Goal: Transaction & Acquisition: Subscribe to service/newsletter

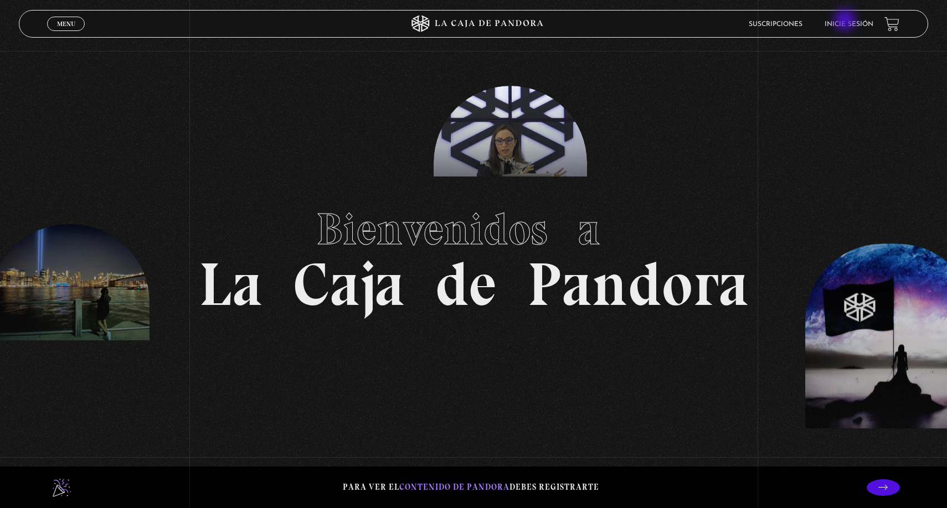
click at [846, 21] on link "Inicie sesión" at bounding box center [848, 24] width 49 height 7
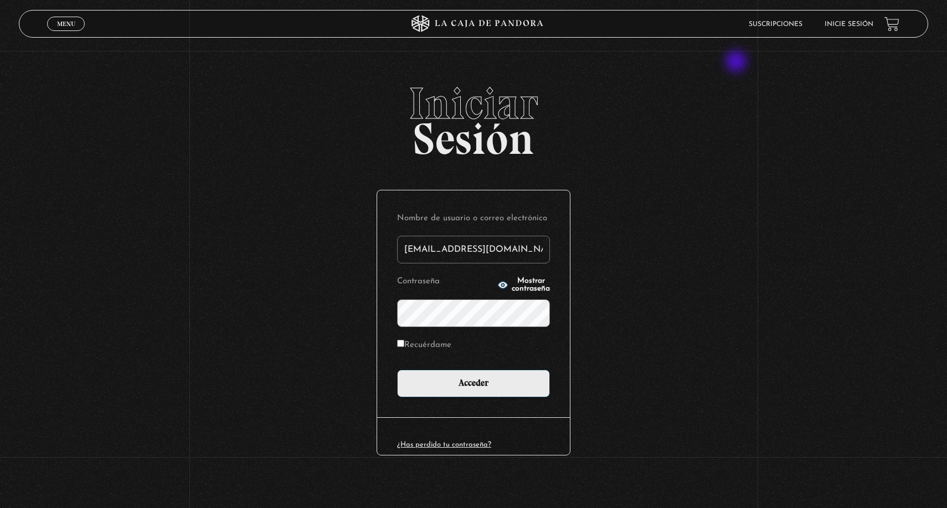
type input "mauricioroman79@gmail.com"
click at [473, 382] on input "Acceder" at bounding box center [473, 384] width 153 height 28
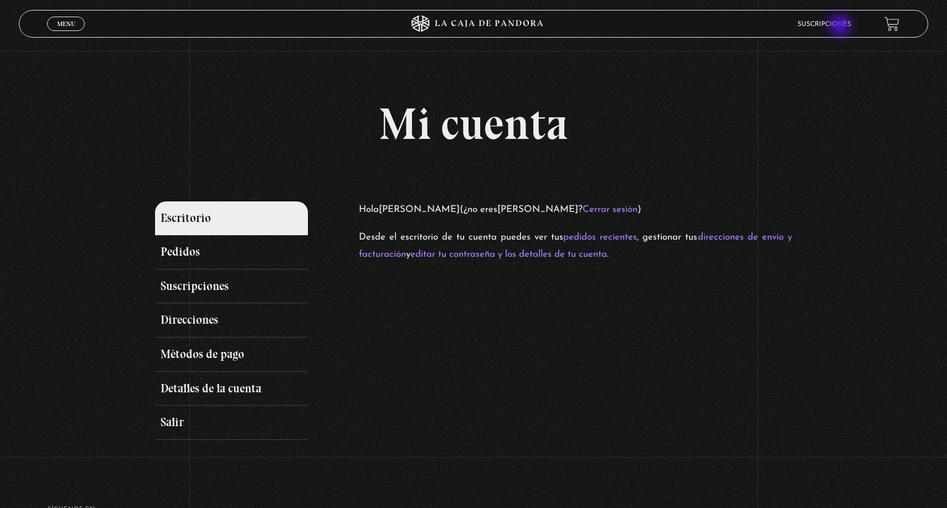
click at [838, 26] on link "Suscripciones" at bounding box center [824, 24] width 54 height 7
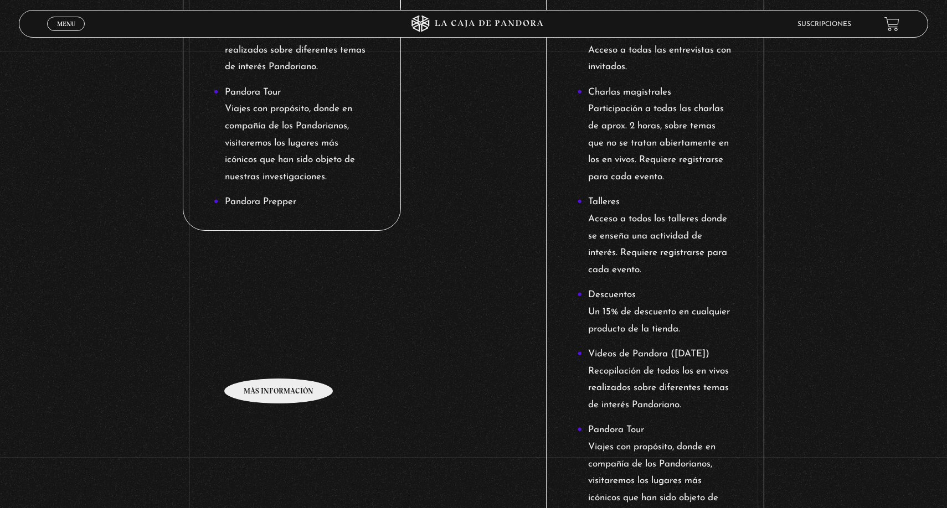
scroll to position [976, 0]
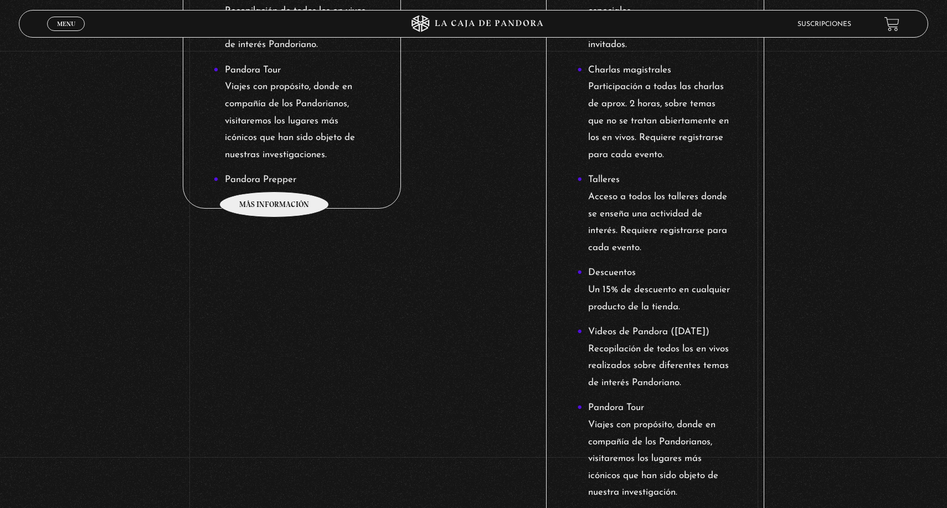
click at [275, 174] on li "Pandora Prepper" at bounding box center [292, 180] width 156 height 17
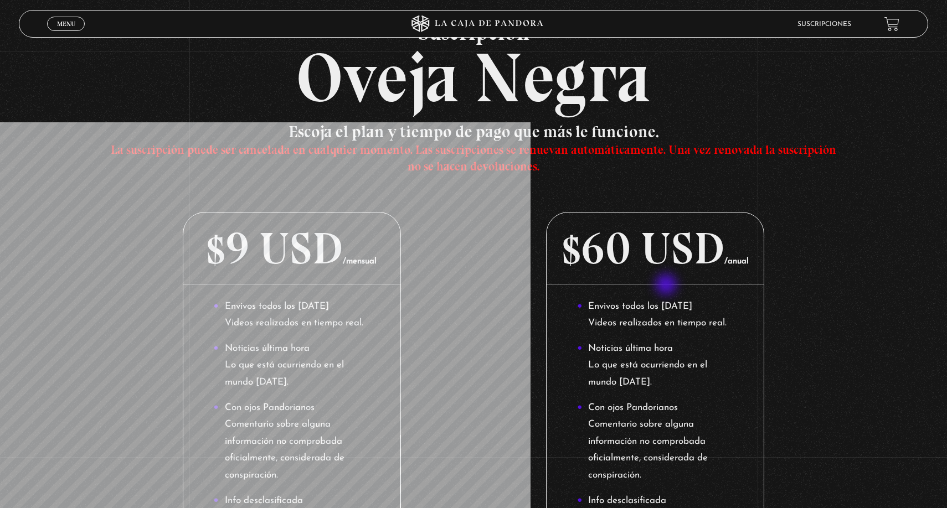
scroll to position [82, 0]
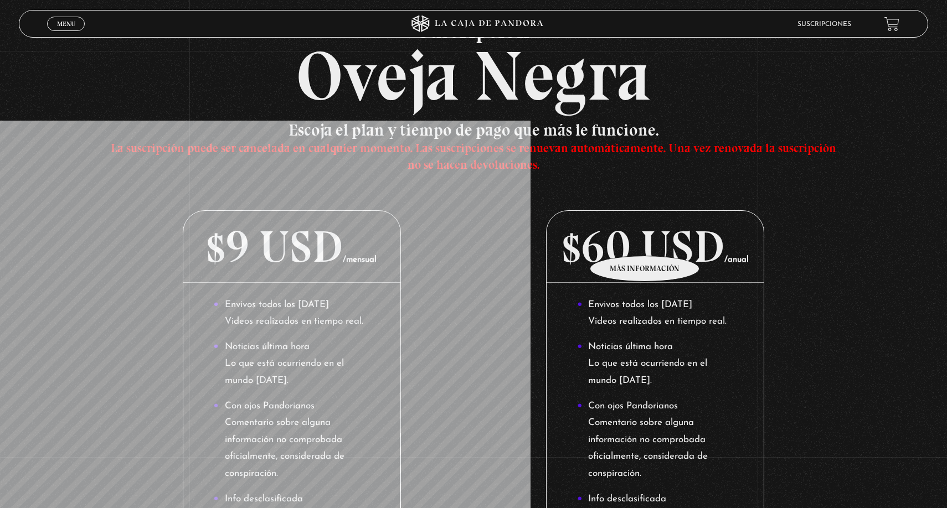
click at [645, 239] on p "$60 USD /anual" at bounding box center [654, 247] width 217 height 72
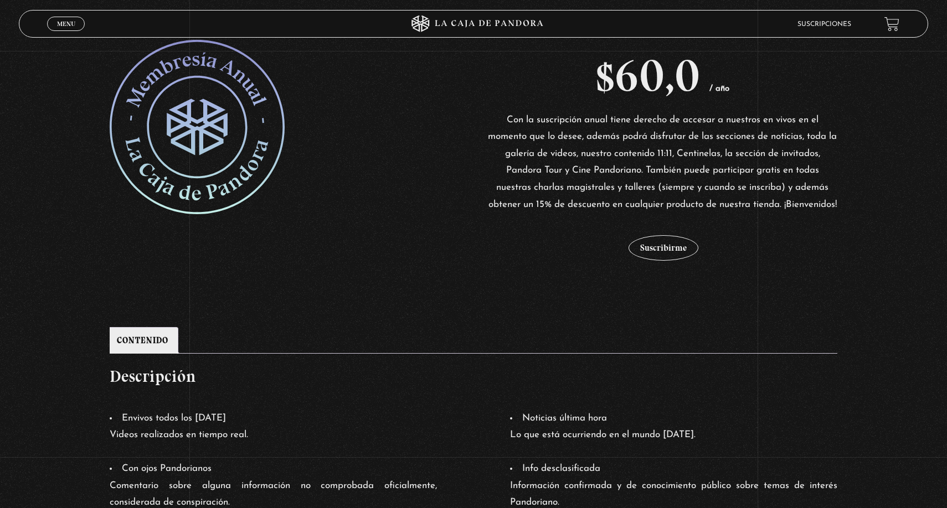
scroll to position [254, 0]
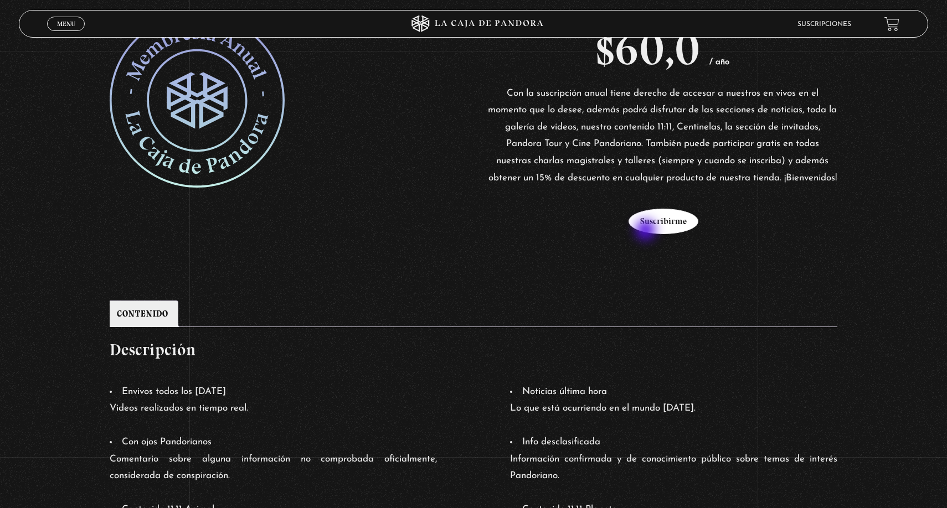
click at [647, 231] on button "Suscribirme" at bounding box center [663, 221] width 70 height 25
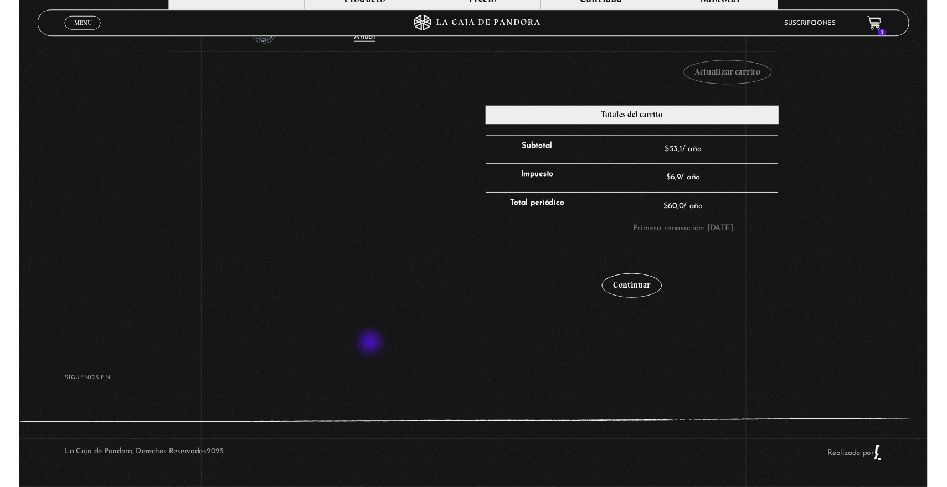
scroll to position [267, 0]
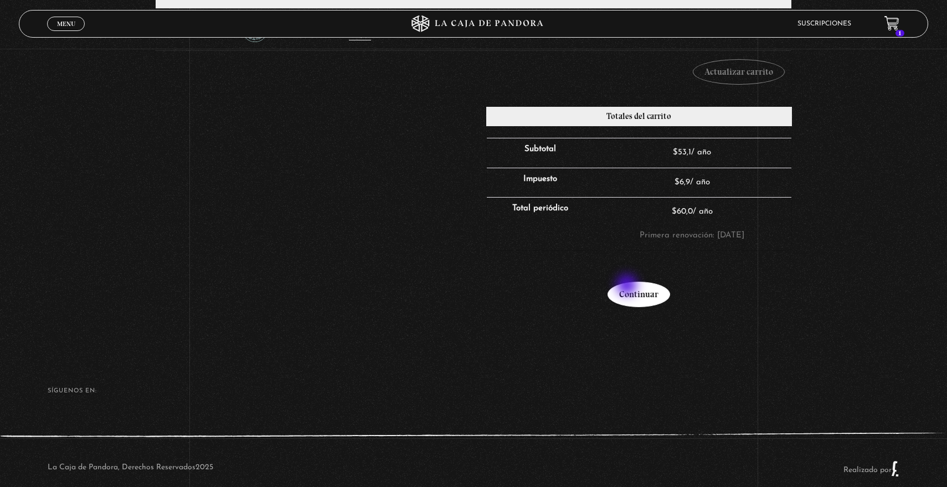
click at [628, 286] on link "Continuar" at bounding box center [638, 294] width 63 height 25
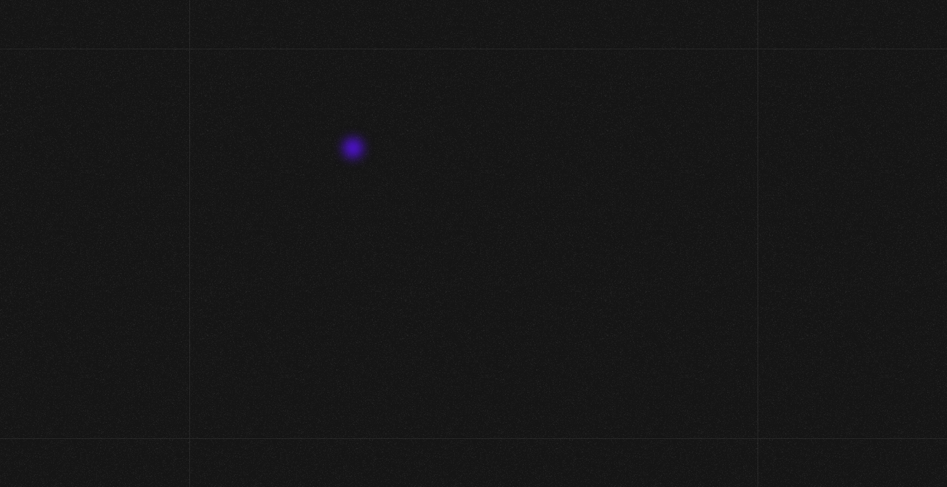
select select "CR-SJ"
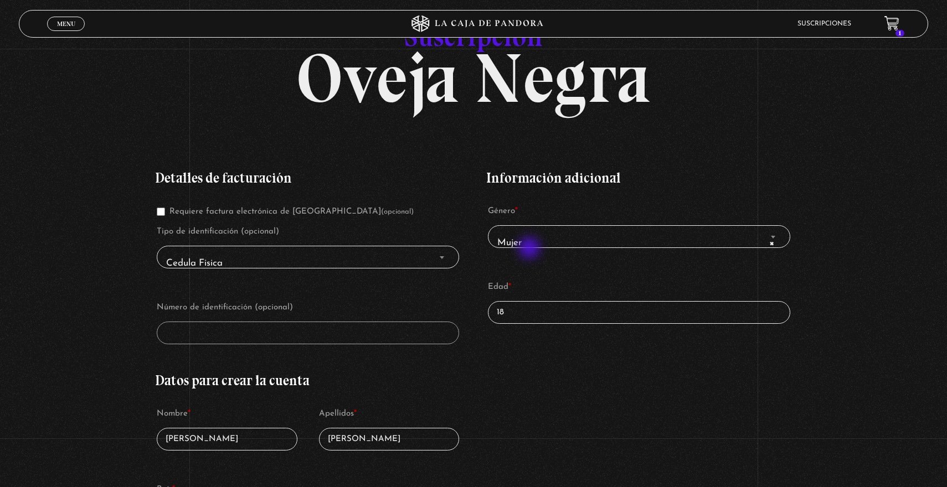
scroll to position [97, 0]
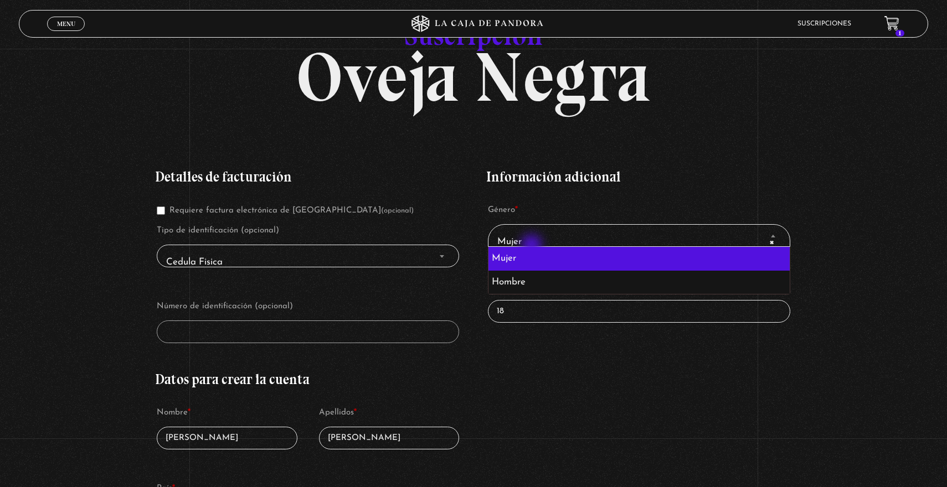
click at [533, 246] on span "× Mujer" at bounding box center [639, 241] width 292 height 25
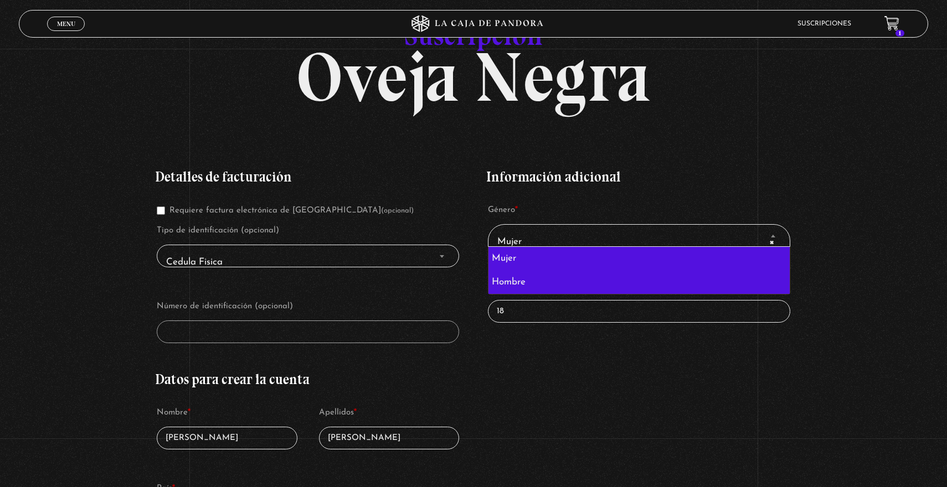
select select "hombre"
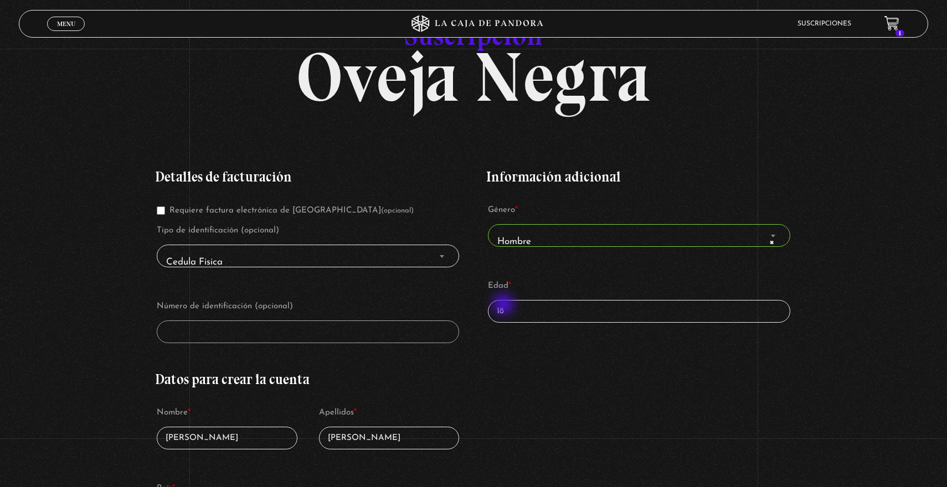
click at [503, 309] on input "18" at bounding box center [639, 311] width 302 height 23
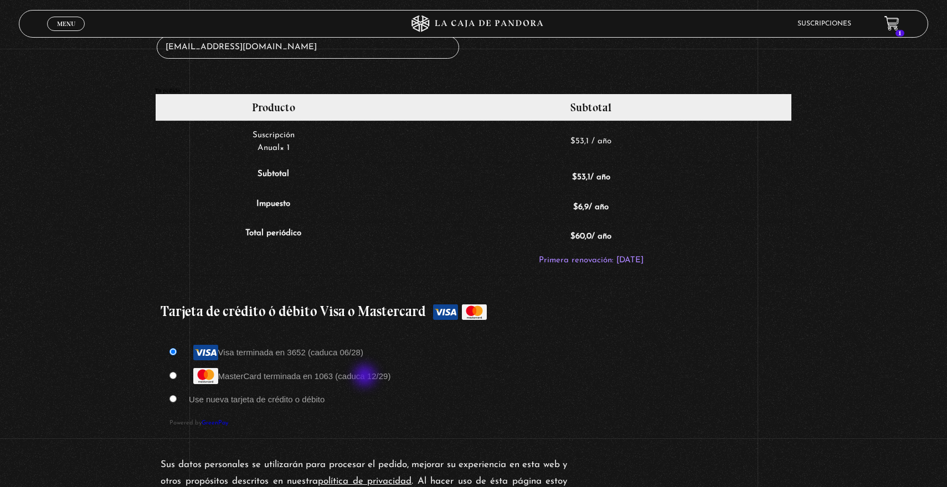
scroll to position [800, 0]
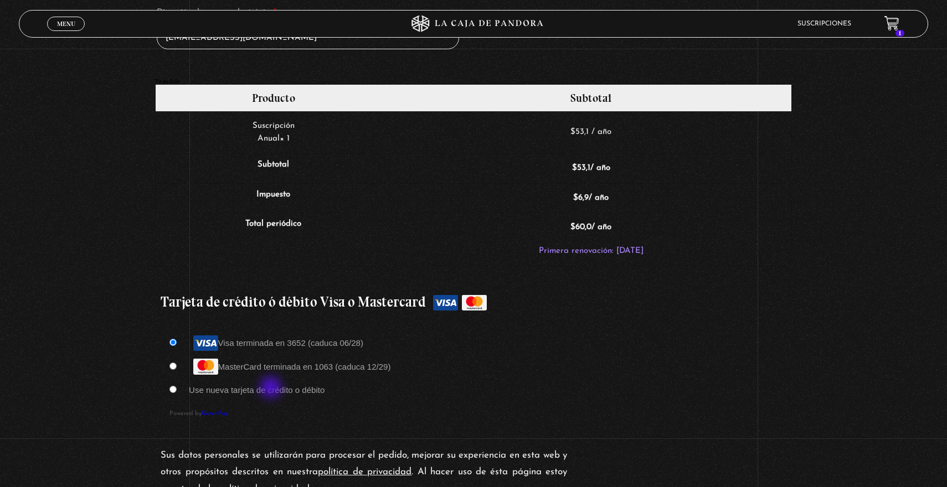
type input "26"
click at [271, 391] on label "Use nueva tarjeta de crédito o débito" at bounding box center [257, 389] width 136 height 9
click at [177, 391] on input "Use nueva tarjeta de crédito o débito" at bounding box center [172, 389] width 7 height 7
radio input "true"
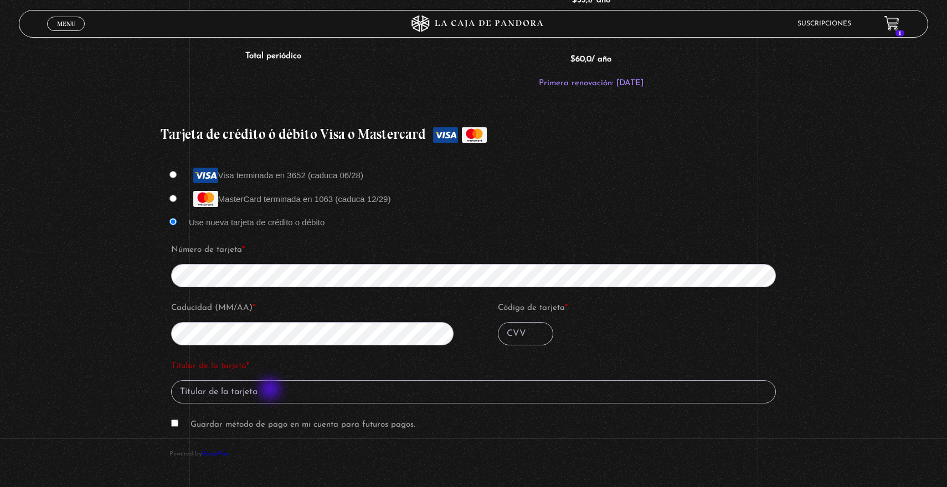
scroll to position [1058, 0]
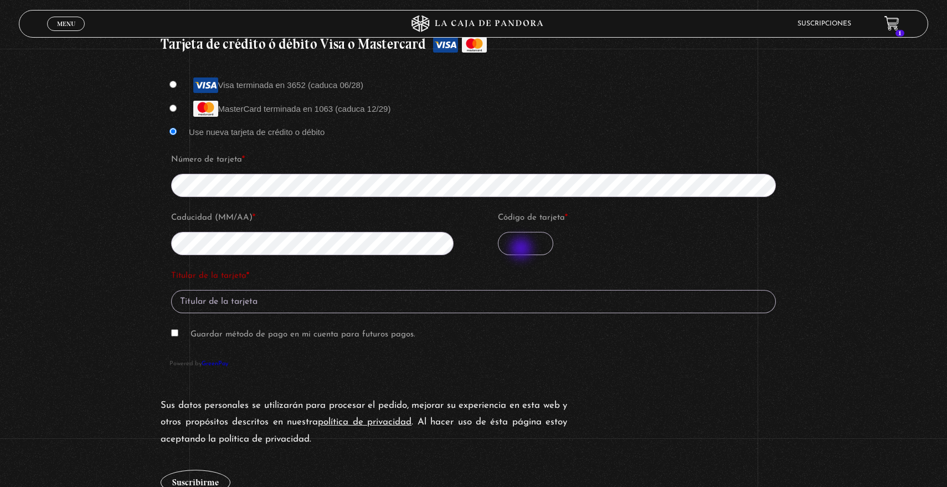
click at [522, 250] on input "Código de tarjeta *" at bounding box center [525, 243] width 55 height 23
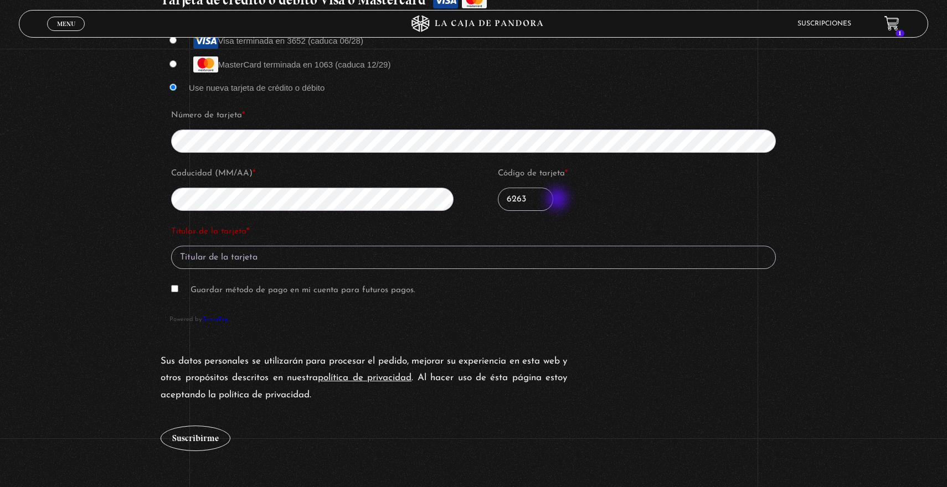
scroll to position [1103, 0]
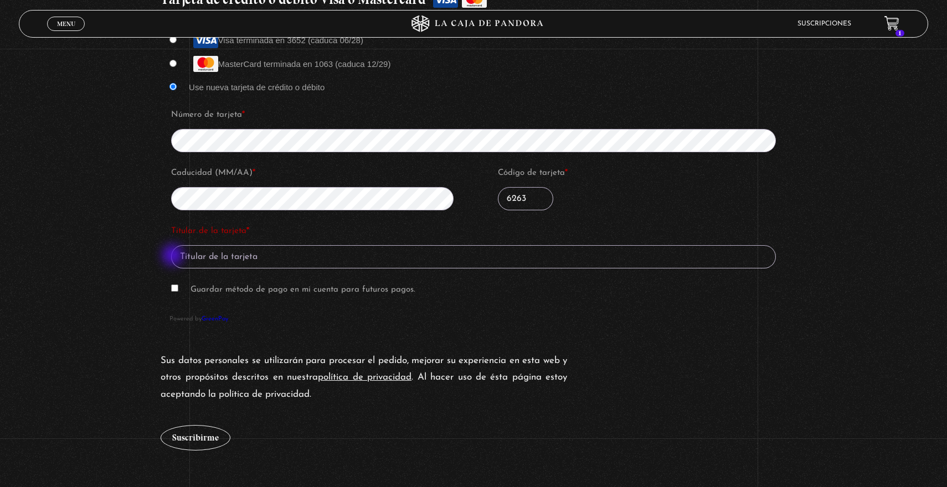
type input "6263"
click at [188, 266] on input "Titular de la tarjeta *" at bounding box center [473, 256] width 605 height 23
type input "[PERSON_NAME]"
click at [179, 433] on button "Suscribirme" at bounding box center [196, 437] width 70 height 25
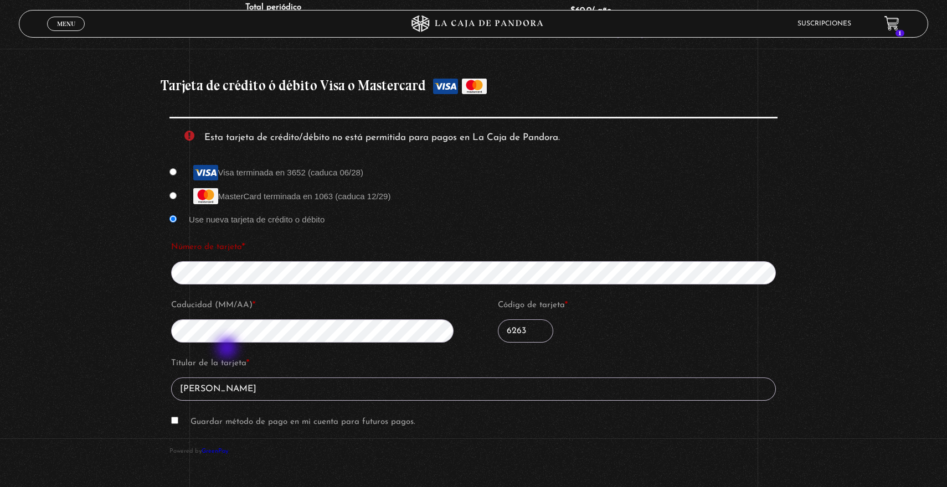
scroll to position [1011, 0]
